Goal: Communication & Community: Share content

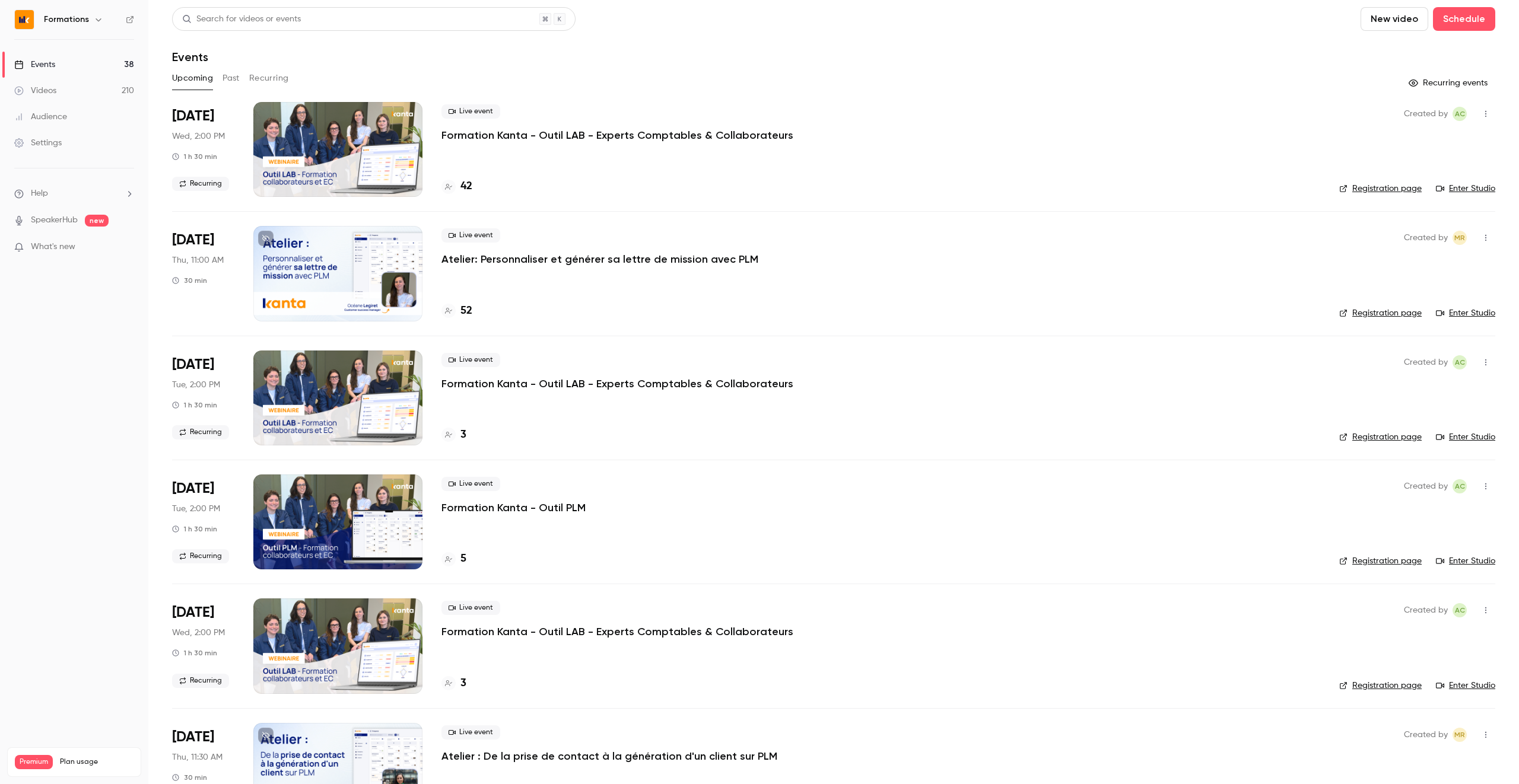
click at [261, 79] on button "Recurring" at bounding box center [269, 78] width 40 height 19
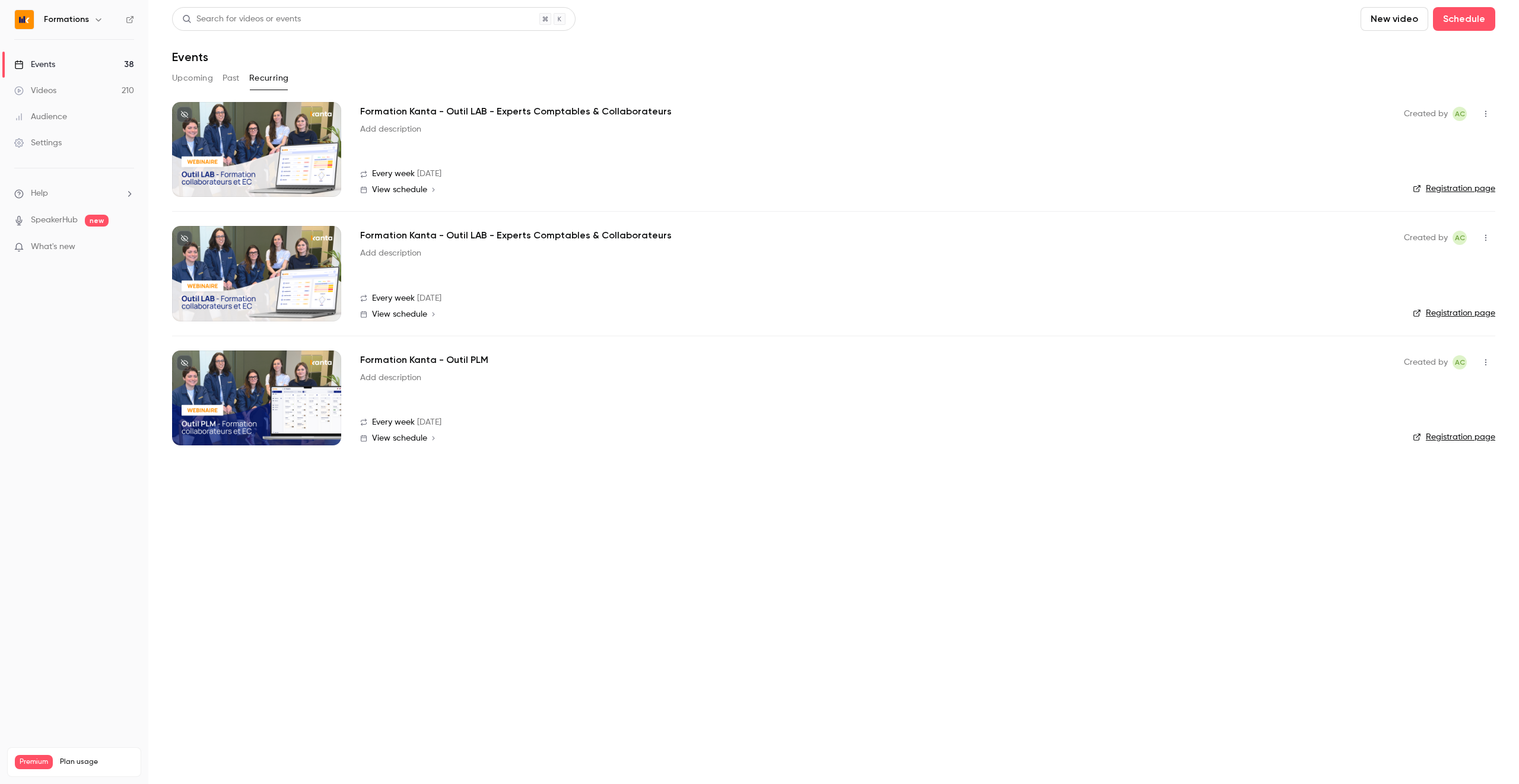
click at [1491, 110] on button "button" at bounding box center [1486, 114] width 19 height 19
click at [1403, 135] on li "Share" at bounding box center [1431, 144] width 128 height 31
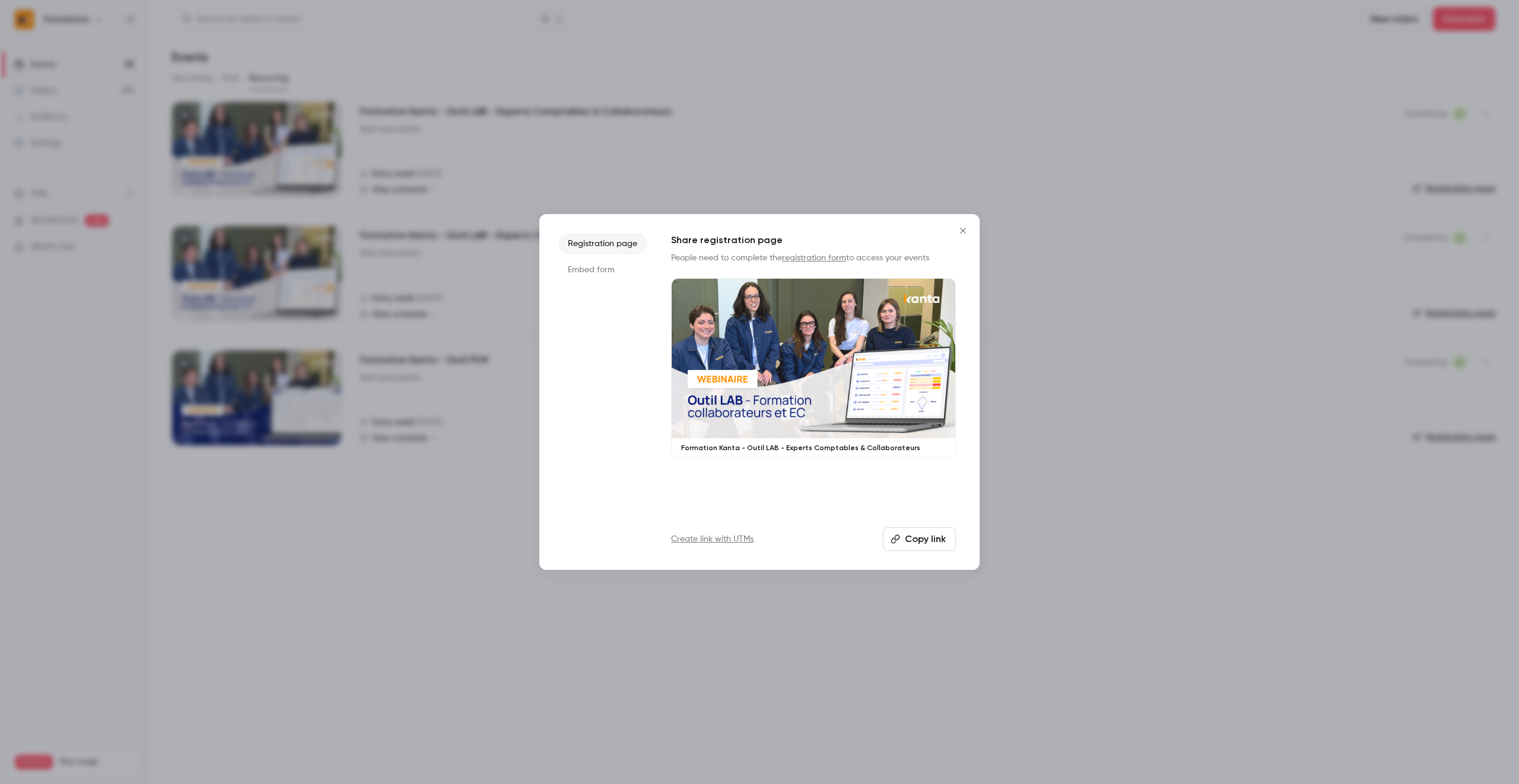
click at [932, 541] on button "Copy link" at bounding box center [919, 539] width 73 height 24
click at [957, 228] on icon "Close" at bounding box center [963, 230] width 14 height 9
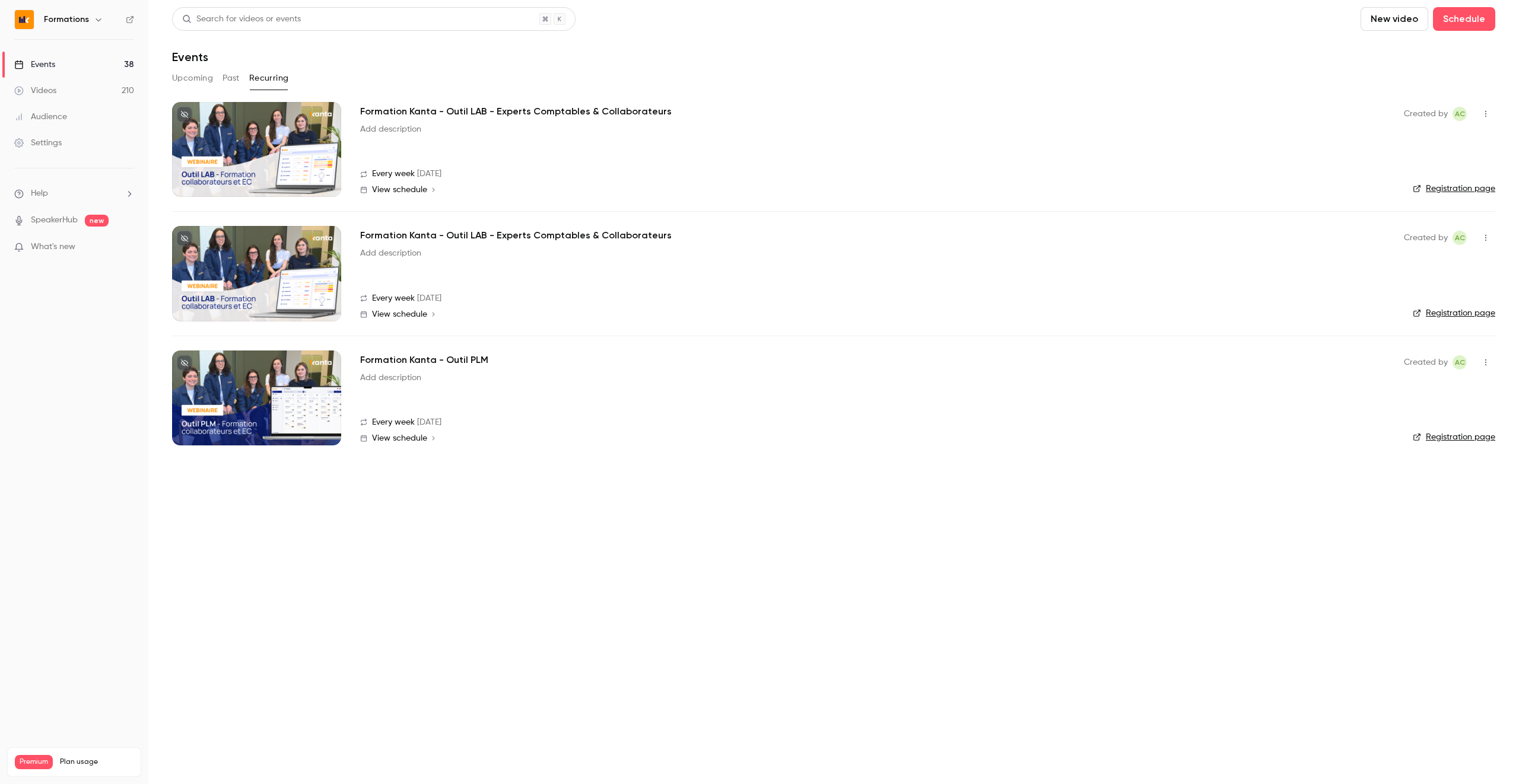
click at [1488, 238] on icon "button" at bounding box center [1486, 237] width 9 height 8
click at [1406, 272] on div "Share" at bounding box center [1440, 268] width 90 height 12
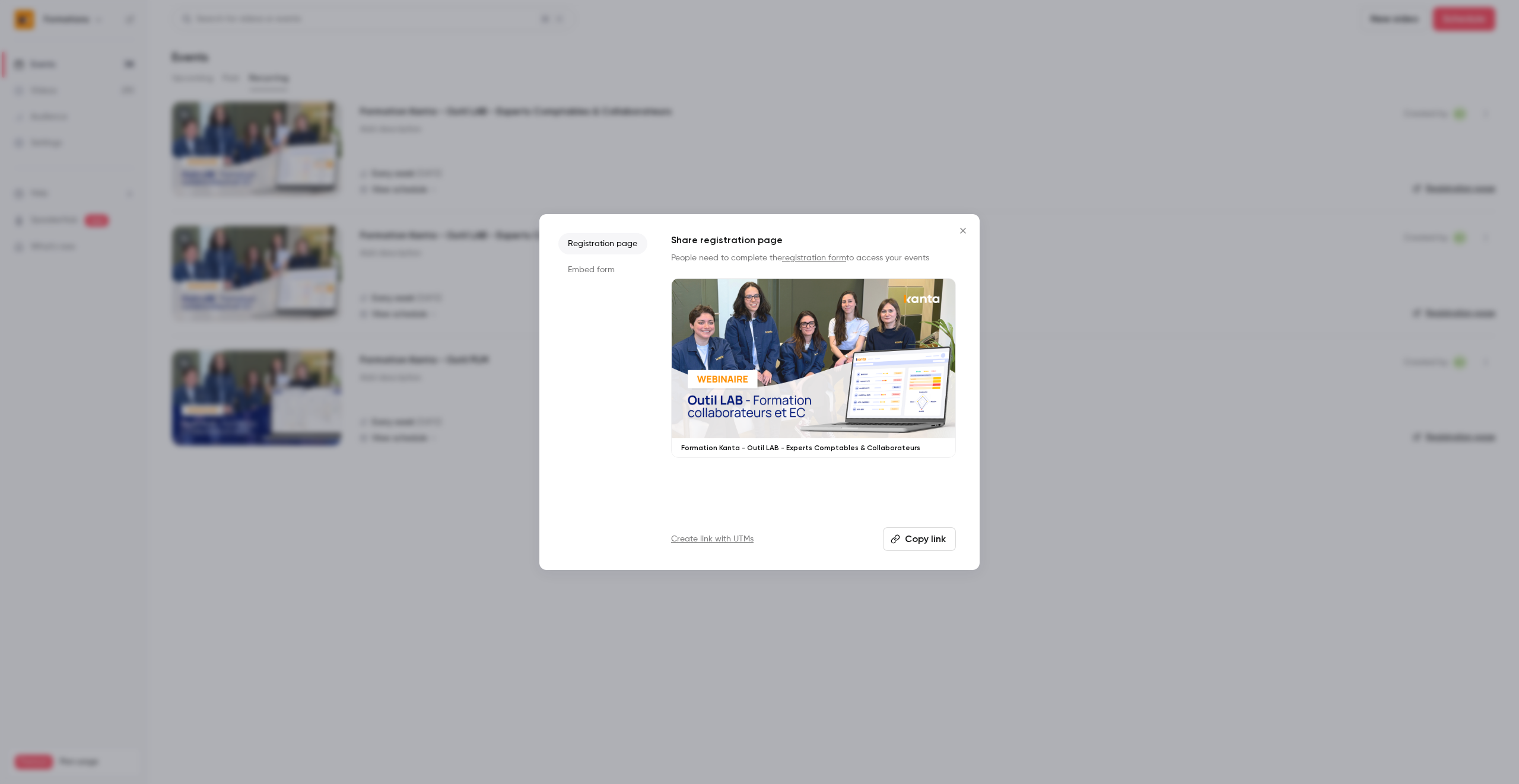
click at [917, 537] on button "Copy link" at bounding box center [919, 539] width 73 height 24
click at [486, 211] on div at bounding box center [759, 392] width 1519 height 784
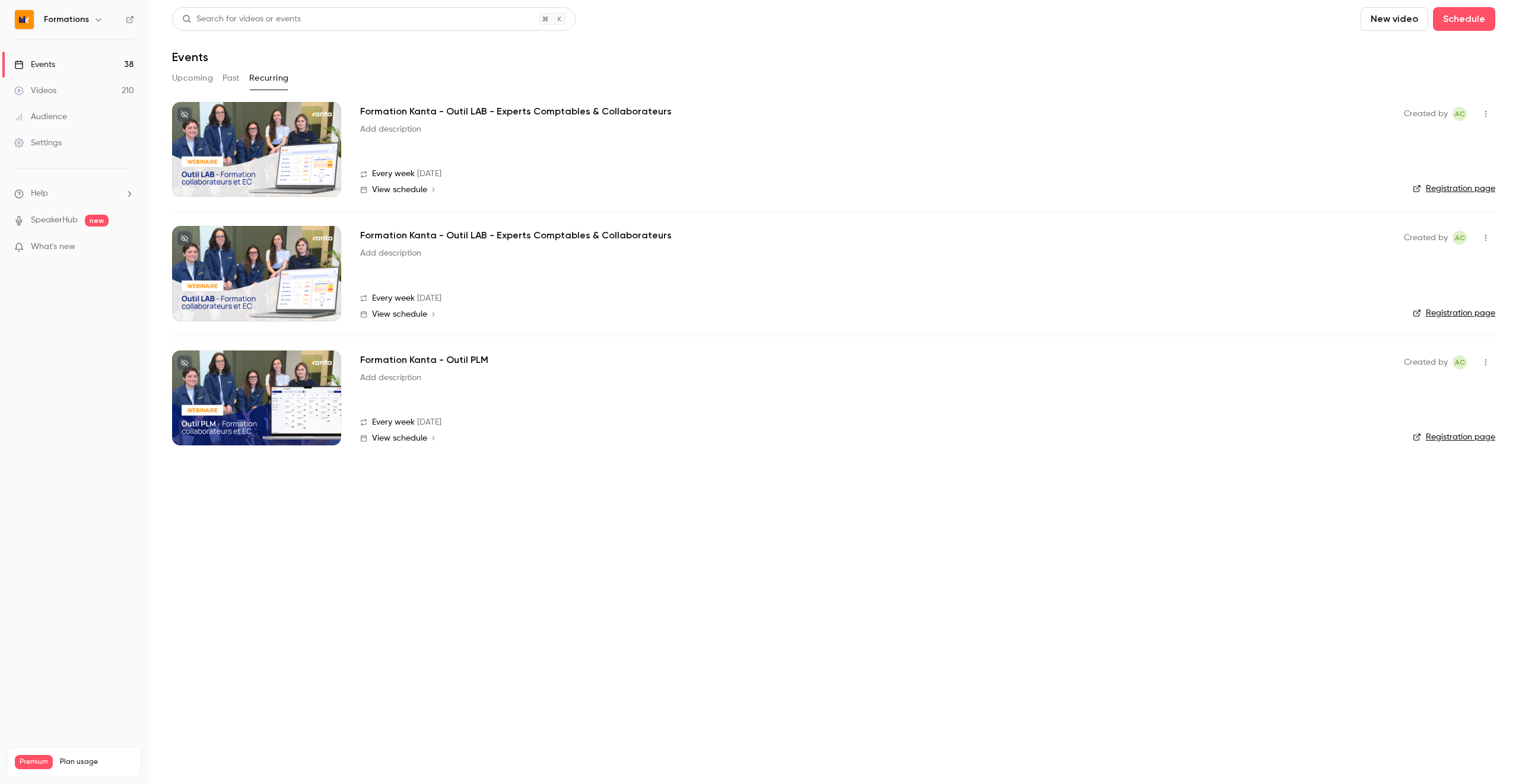
click at [198, 79] on button "Upcoming" at bounding box center [192, 78] width 41 height 19
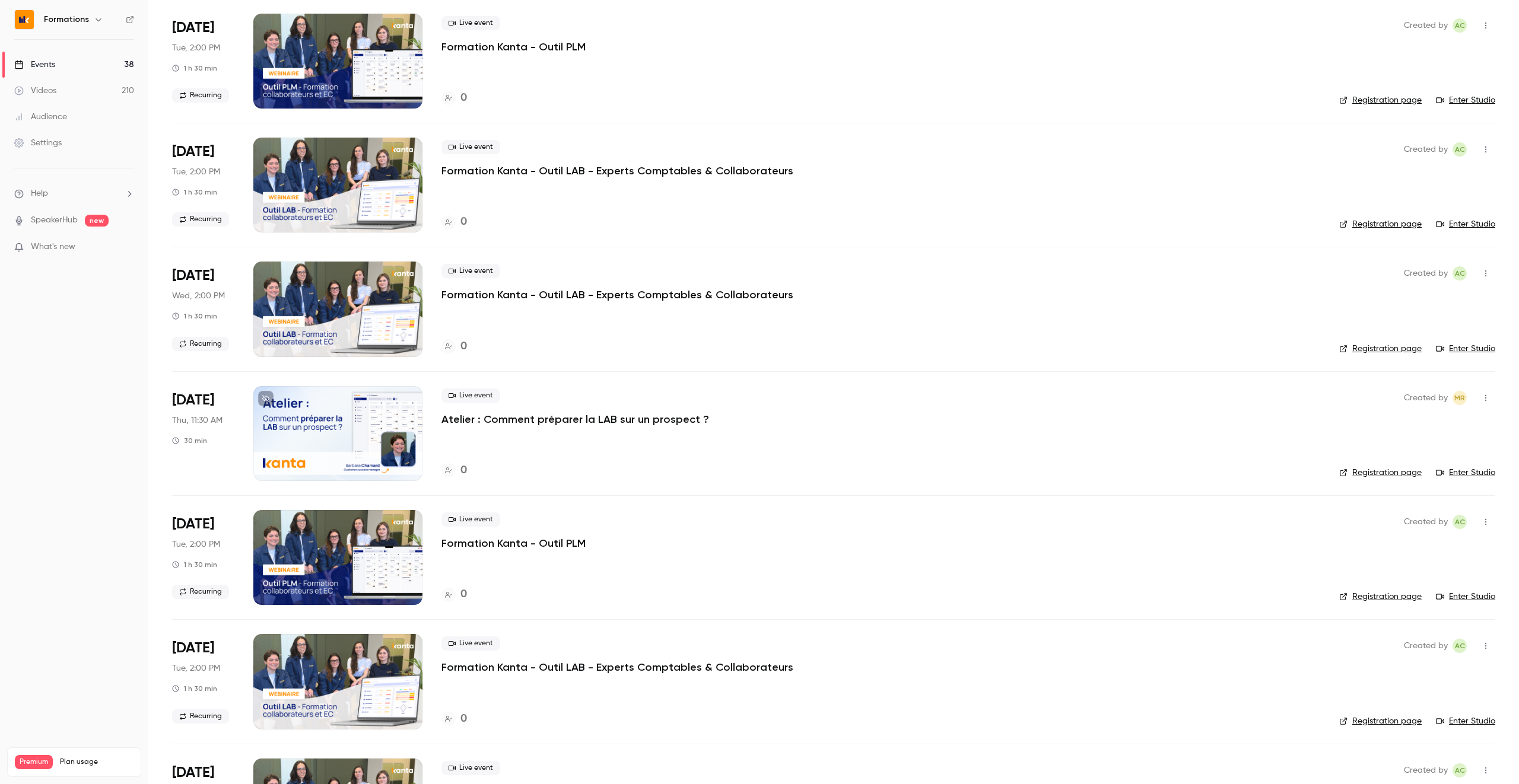
scroll to position [2368, 0]
